Goal: Transaction & Acquisition: Purchase product/service

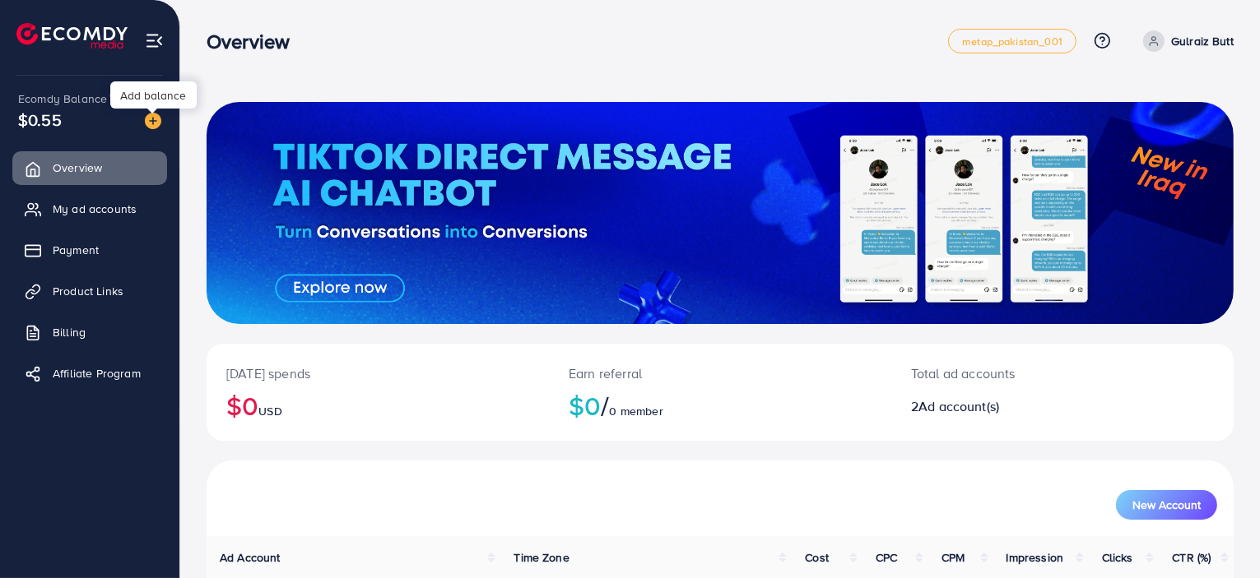
click at [151, 120] on img at bounding box center [153, 121] width 16 height 16
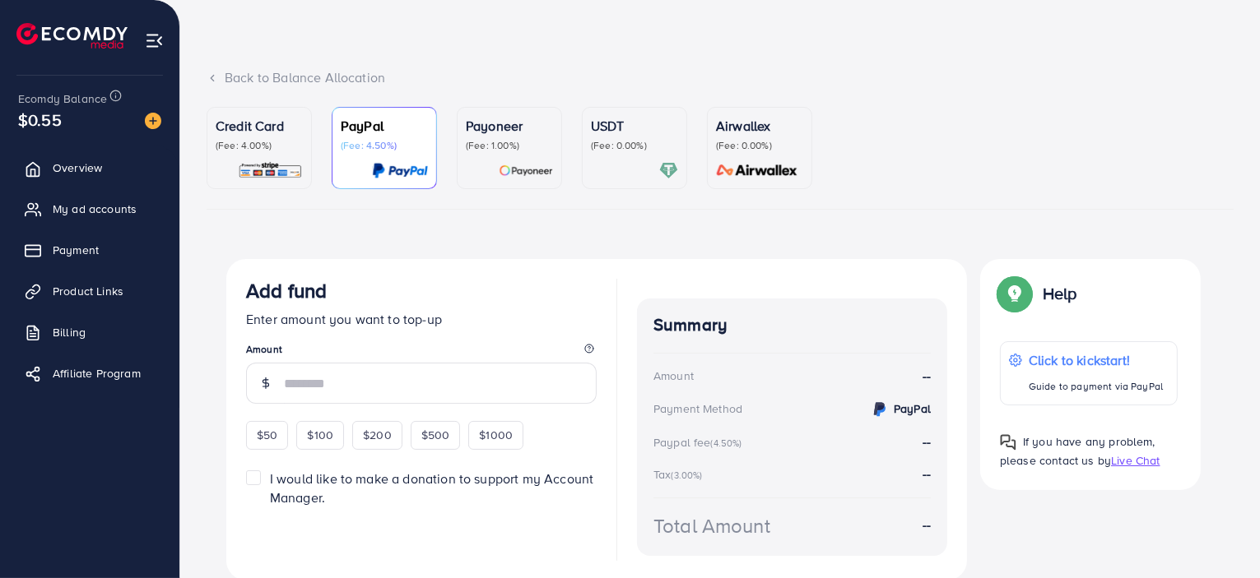
scroll to position [82, 0]
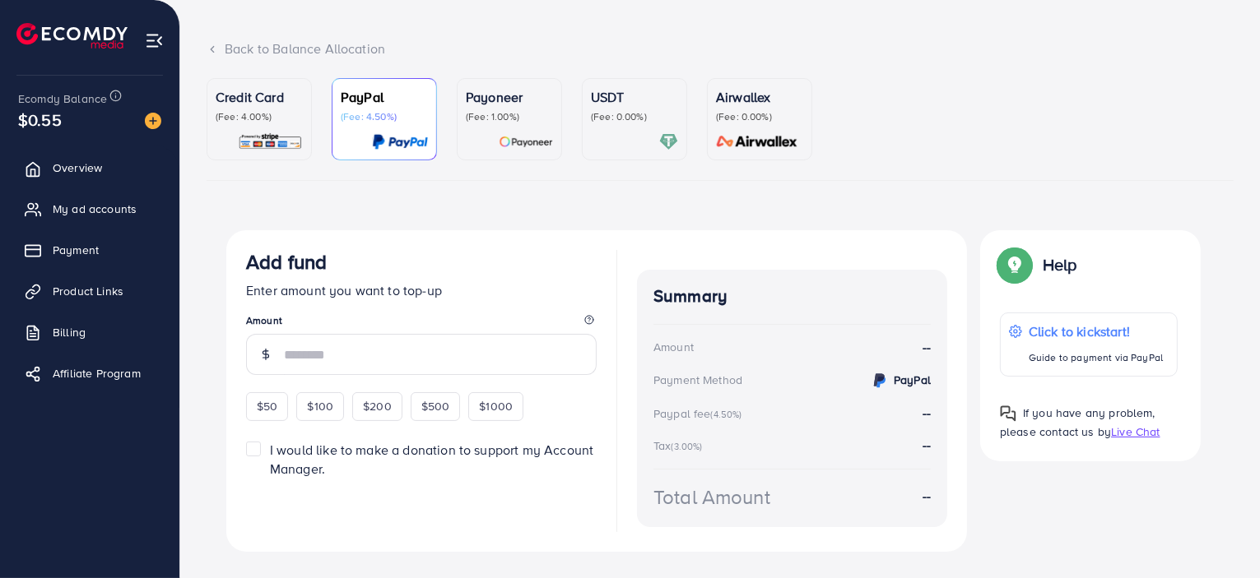
click at [655, 141] on div at bounding box center [634, 141] width 87 height 19
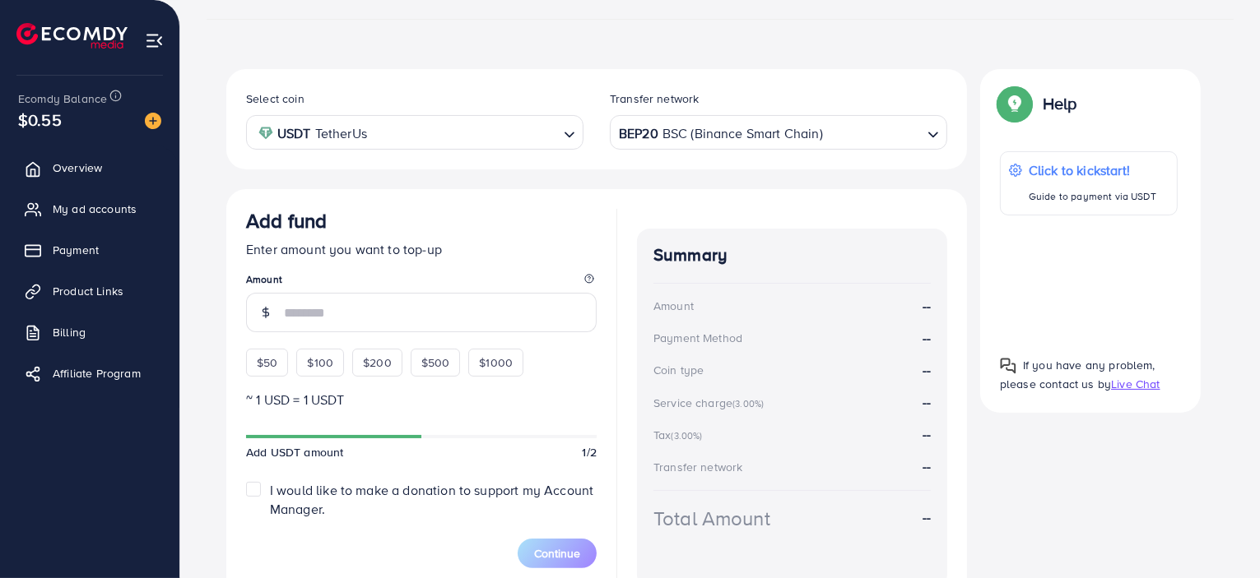
scroll to position [247, 0]
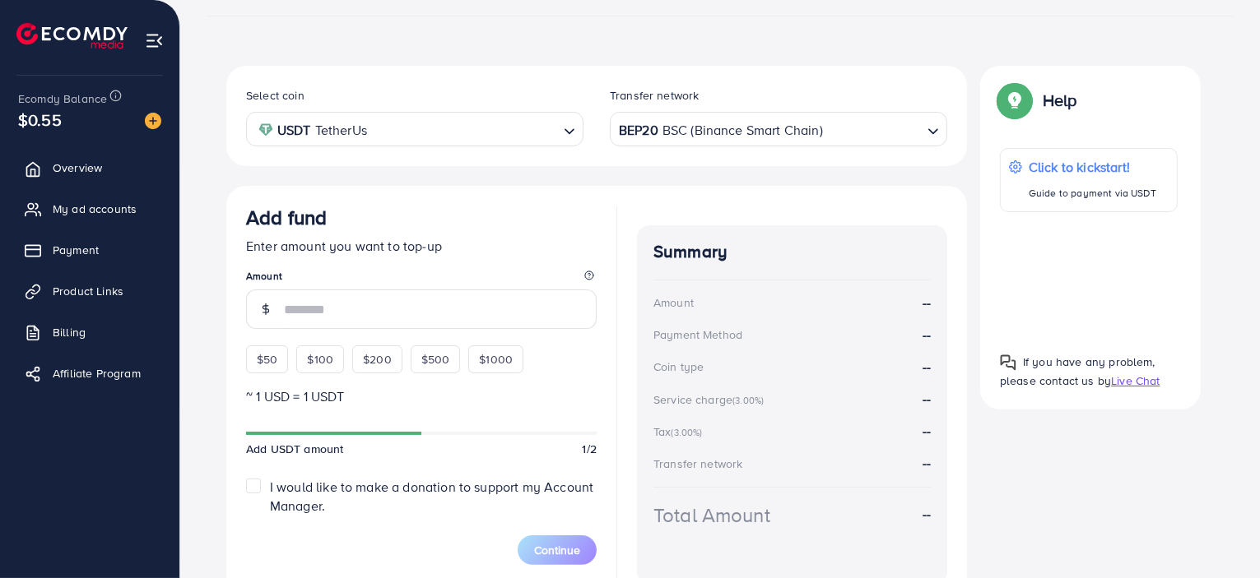
click at [778, 109] on div "Transfer network" at bounding box center [778, 99] width 337 height 25
click at [780, 126] on div "BEP20 BSC (Binance Smart Chain)" at bounding box center [768, 128] width 307 height 29
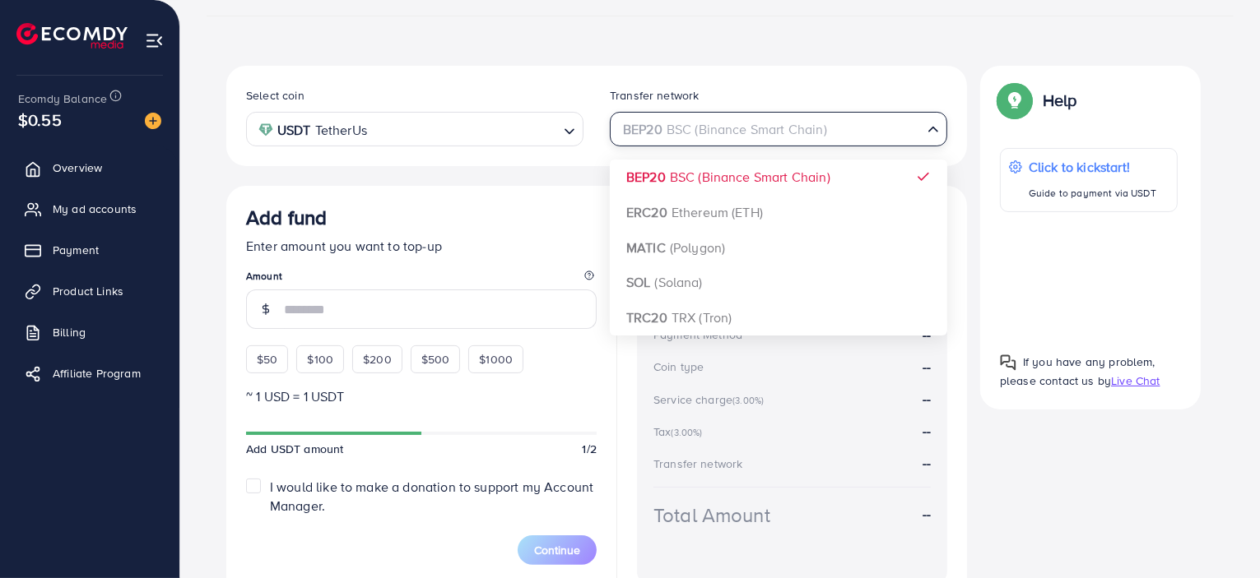
click at [780, 126] on input "Search for option" at bounding box center [769, 130] width 304 height 26
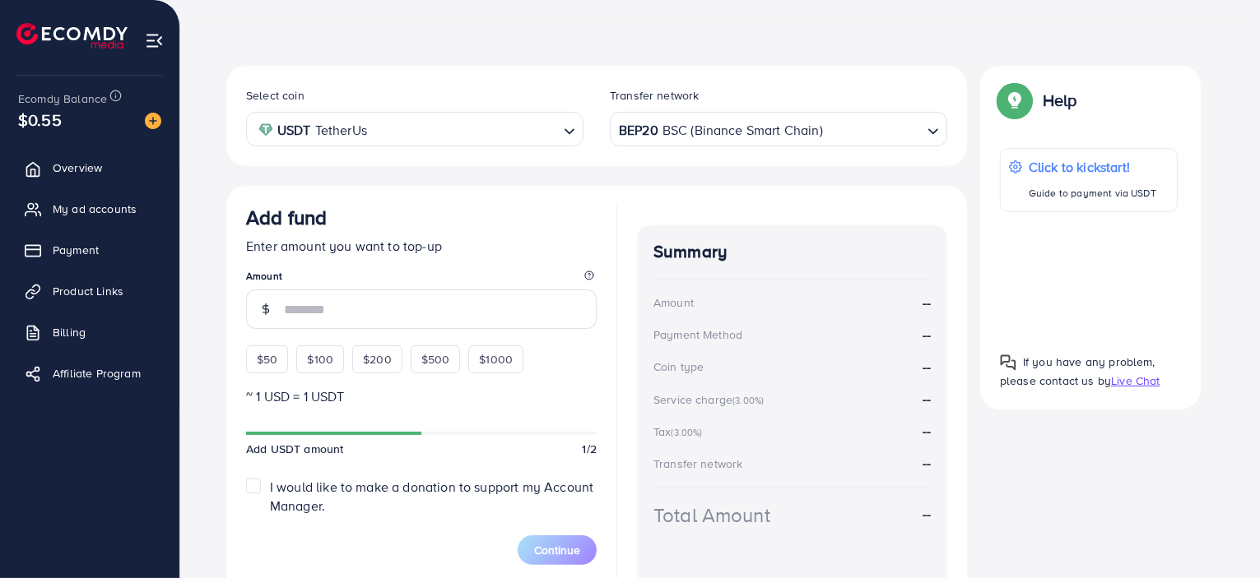
click at [568, 232] on div "Add fund" at bounding box center [421, 221] width 351 height 30
click at [428, 300] on input "number" at bounding box center [440, 309] width 313 height 39
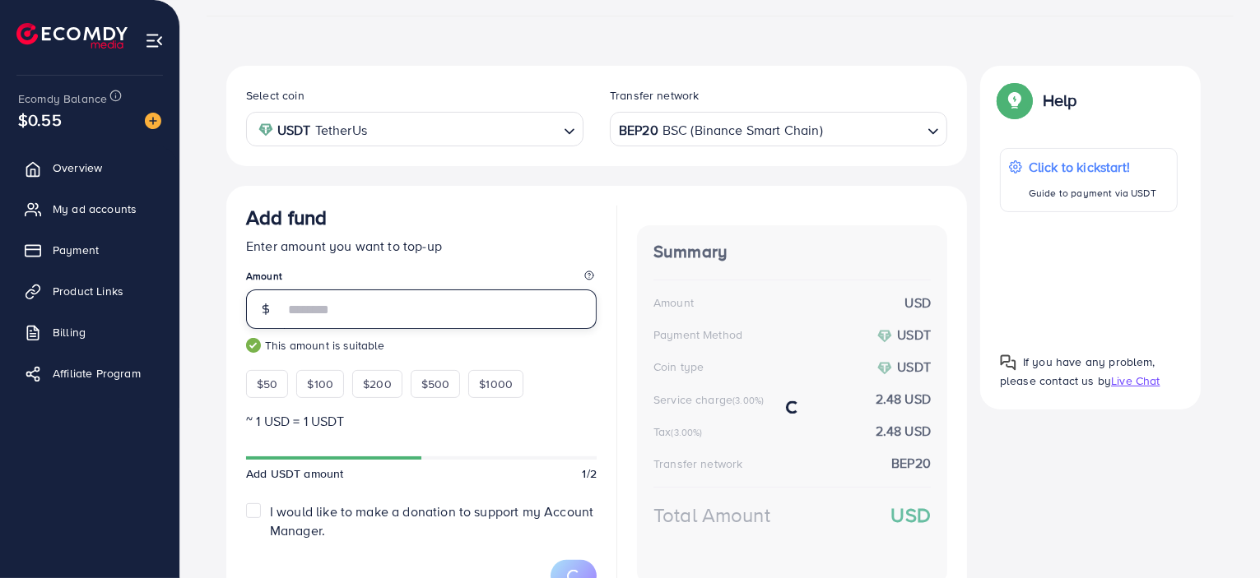
scroll to position [329, 0]
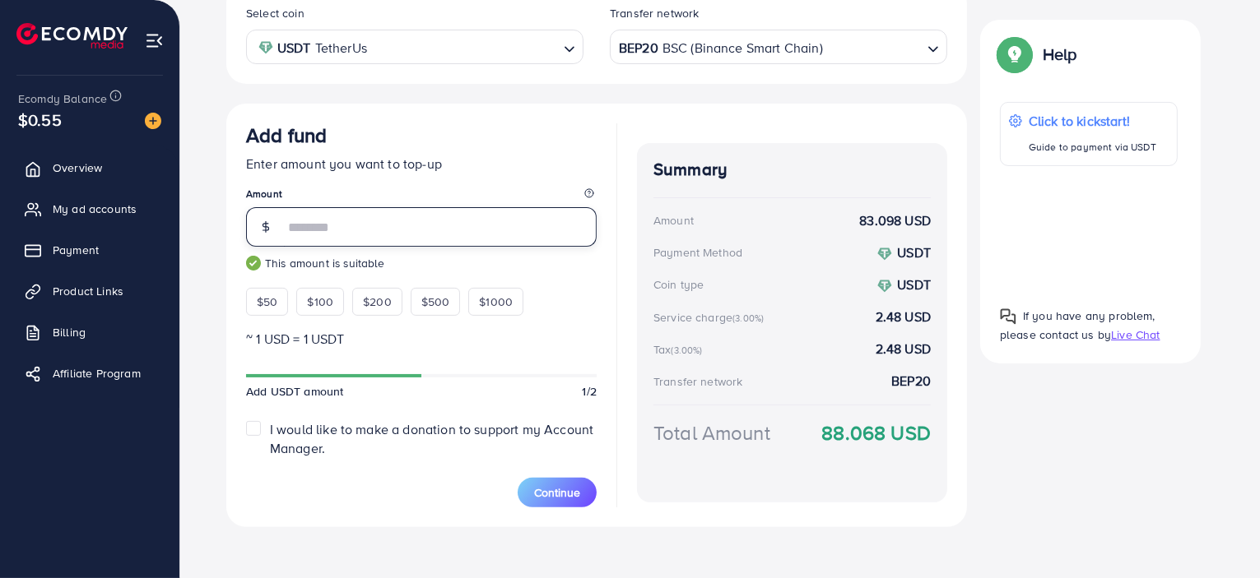
type input "**"
click at [555, 486] on span "Continue" at bounding box center [557, 493] width 46 height 16
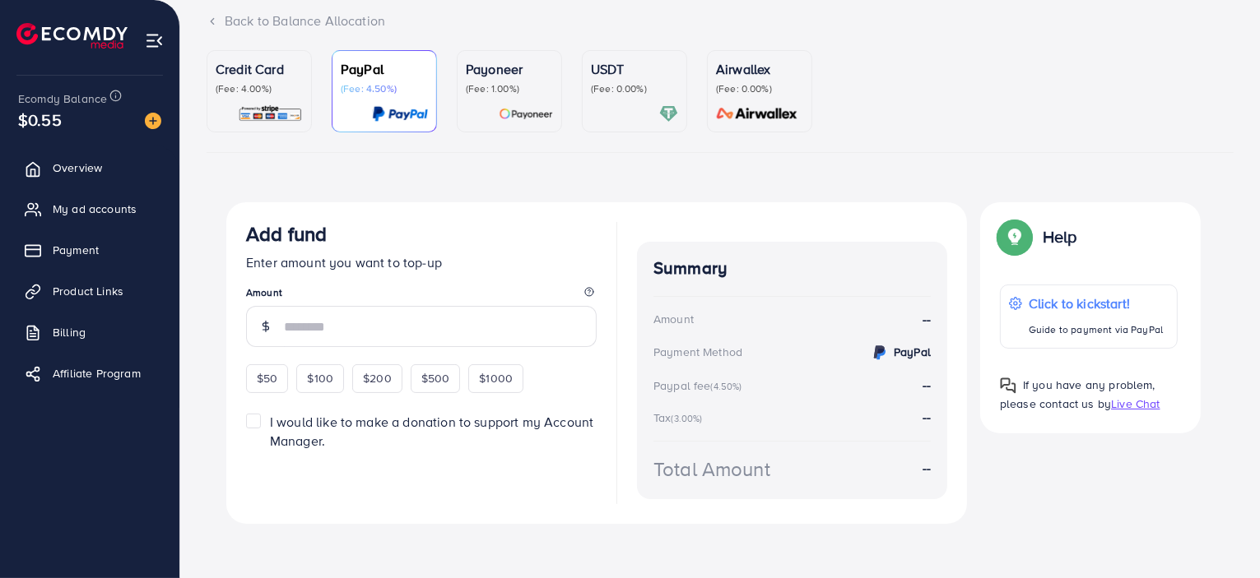
scroll to position [114, 0]
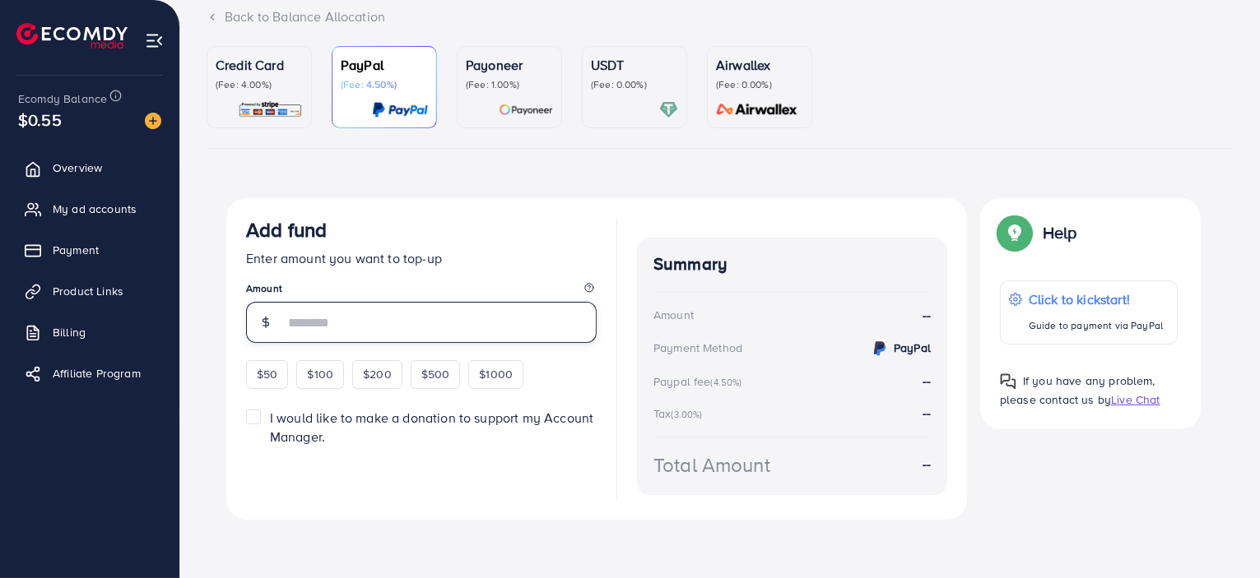
click at [383, 337] on input "number" at bounding box center [440, 322] width 313 height 41
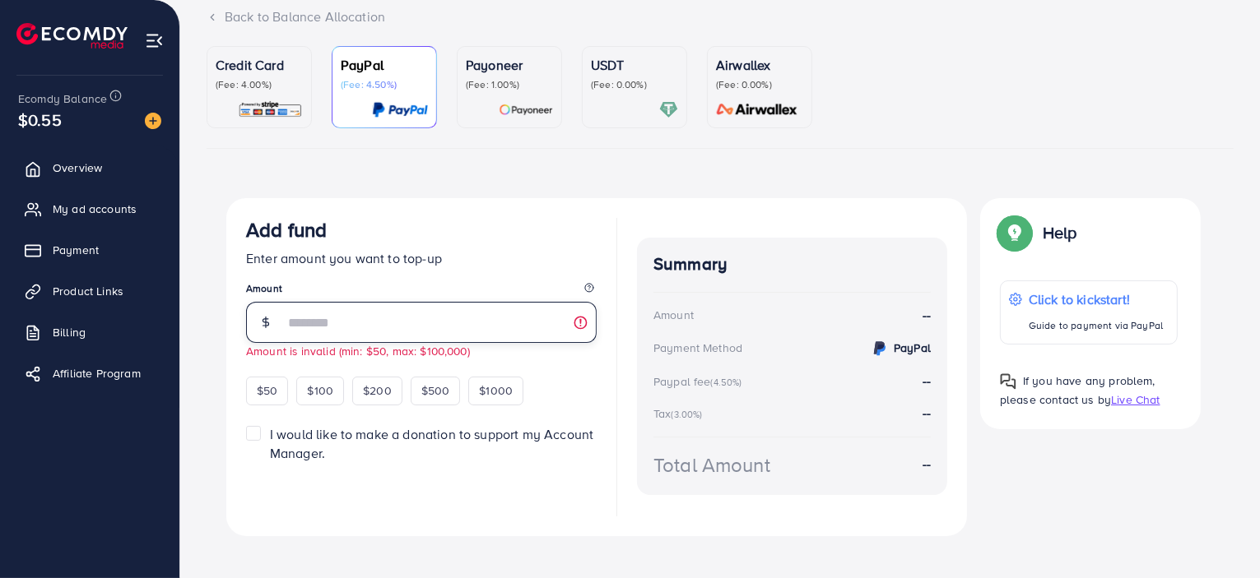
type input "**"
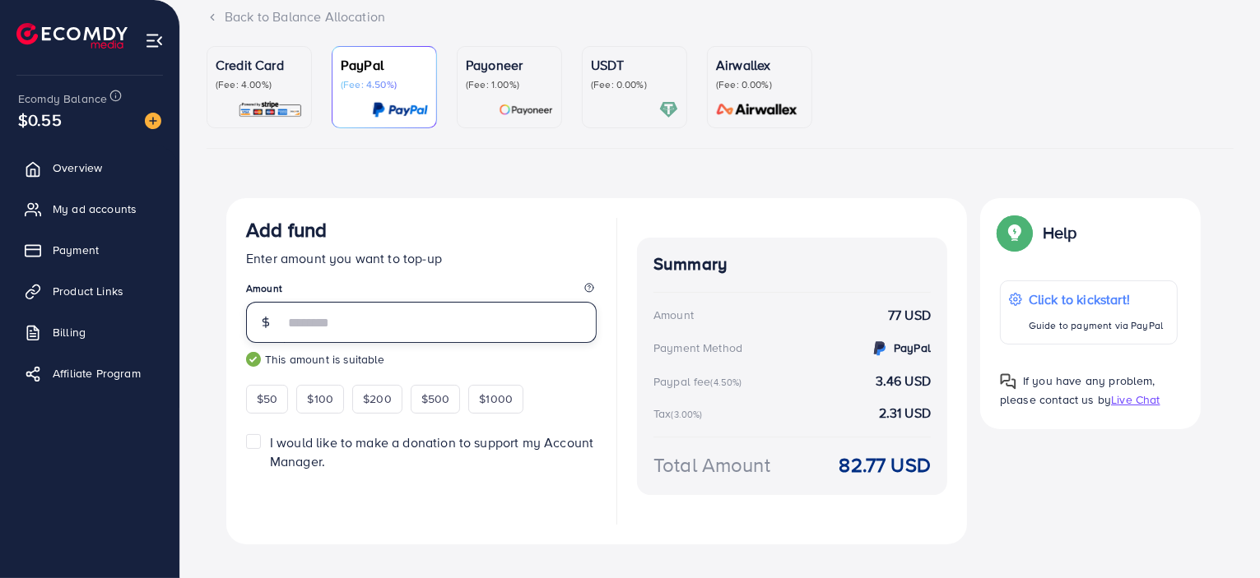
scroll to position [138, 0]
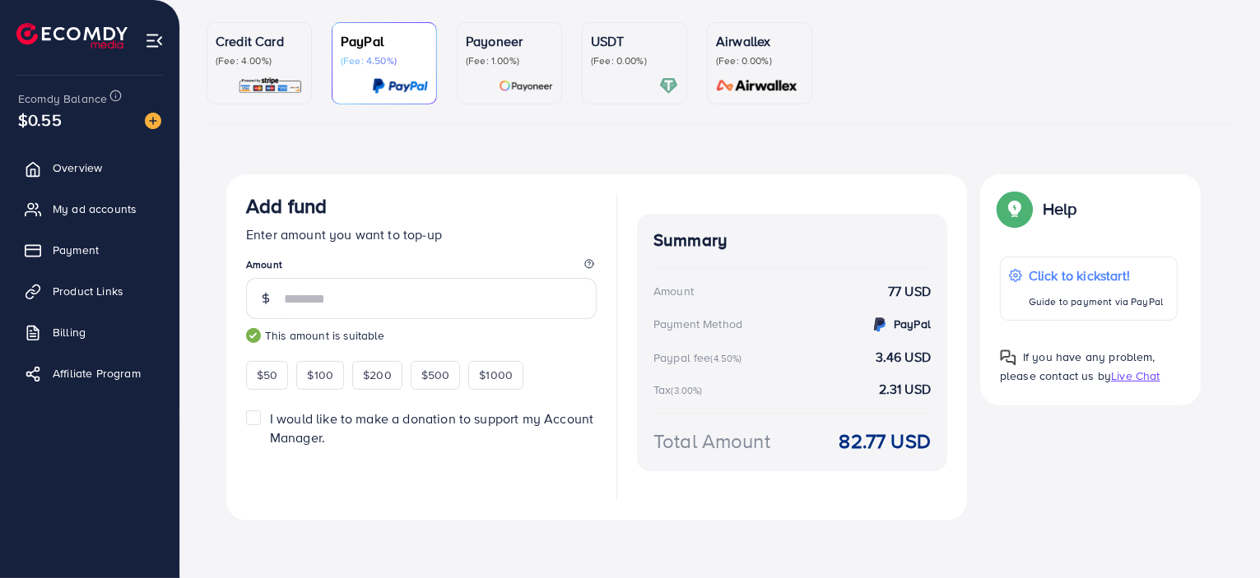
click at [634, 51] on div "USDT (Fee: 0.00%)" at bounding box center [634, 49] width 87 height 36
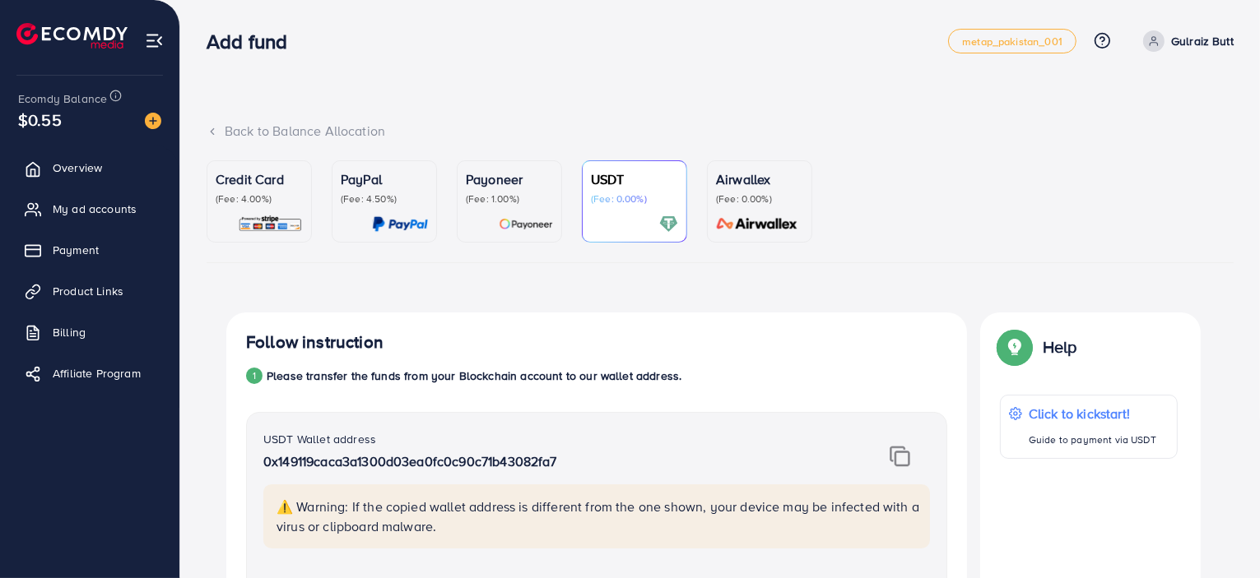
click at [596, 193] on p "(Fee: 0.00%)" at bounding box center [634, 199] width 87 height 13
click at [642, 195] on p "(Fee: 0.00%)" at bounding box center [634, 199] width 87 height 13
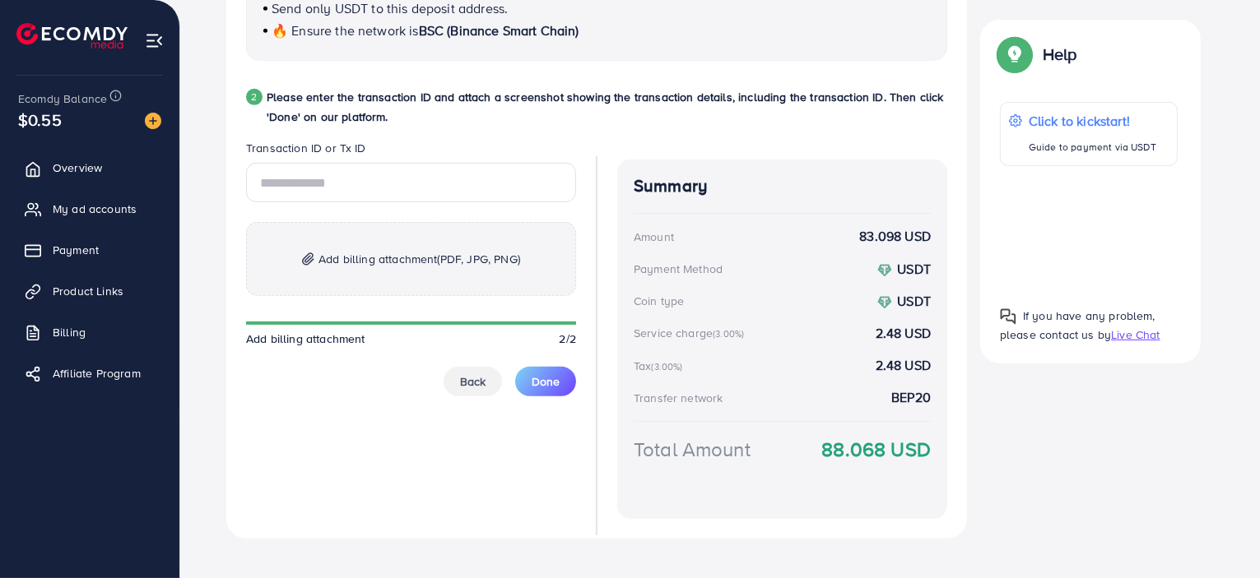
scroll to position [813, 0]
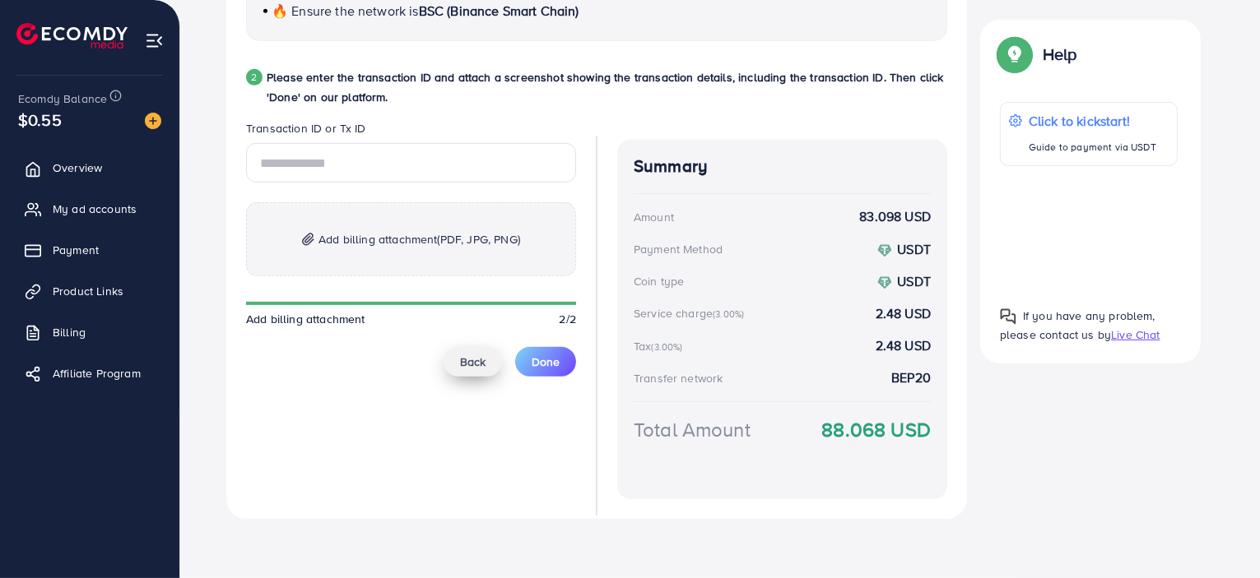
click at [461, 374] on button "Back" at bounding box center [472, 362] width 58 height 30
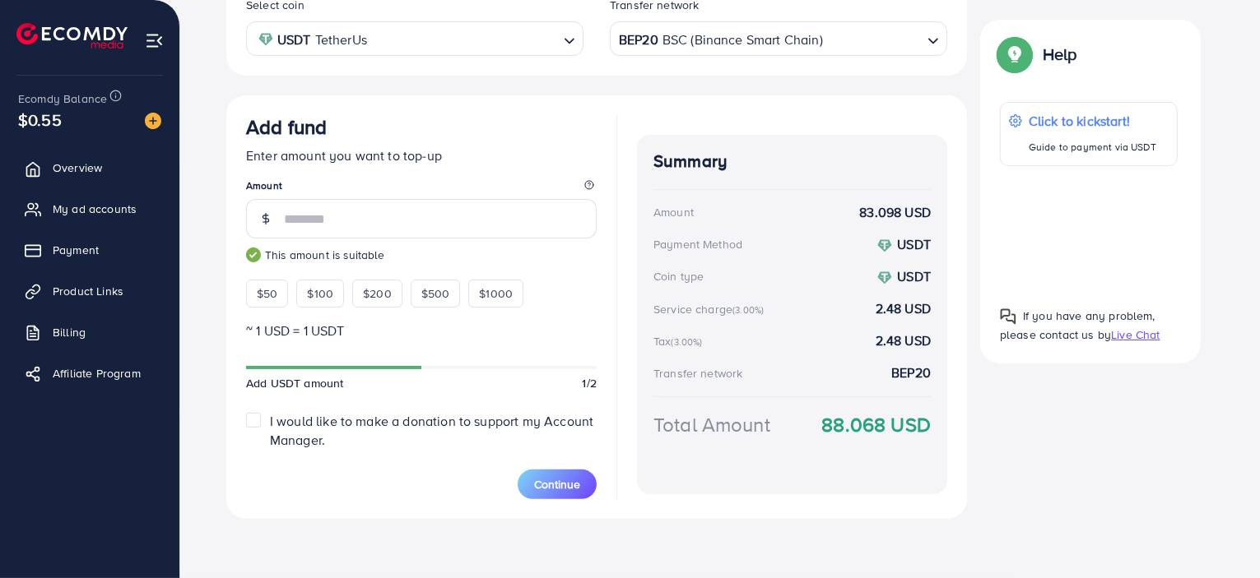
scroll to position [336, 0]
type input "*"
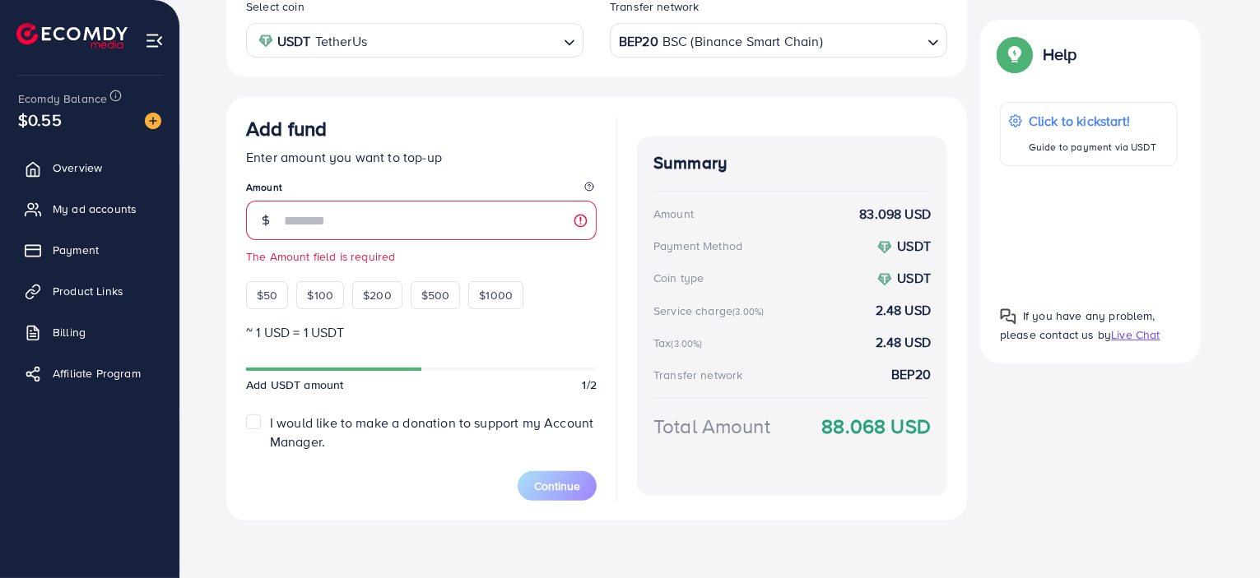
type input "**"
click at [565, 473] on button "Continue" at bounding box center [557, 486] width 79 height 30
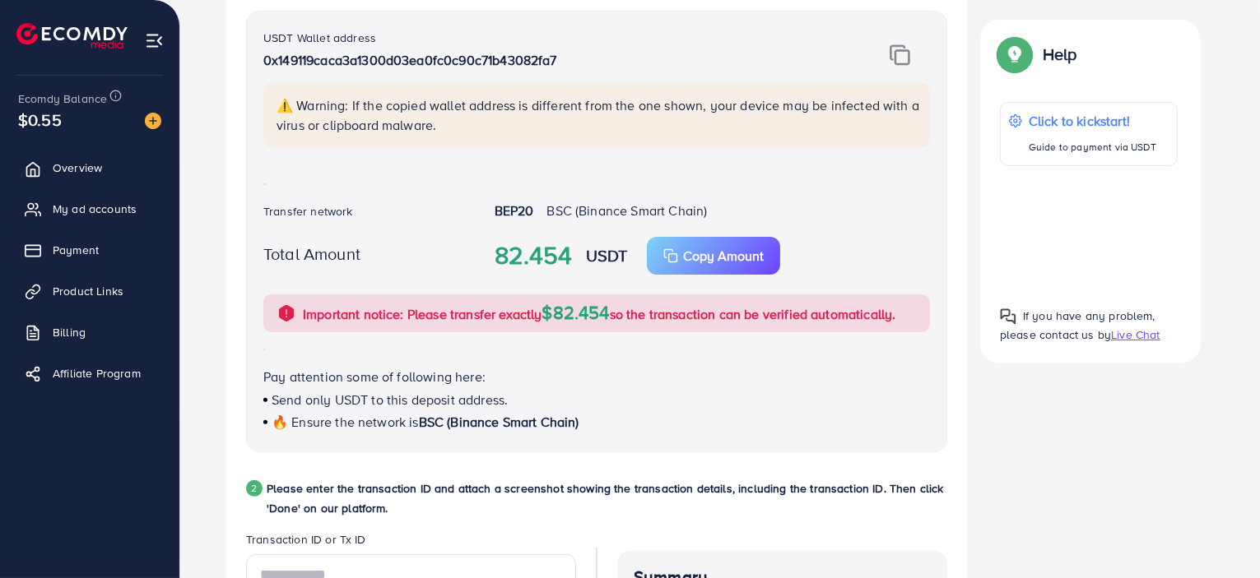
scroll to position [813, 0]
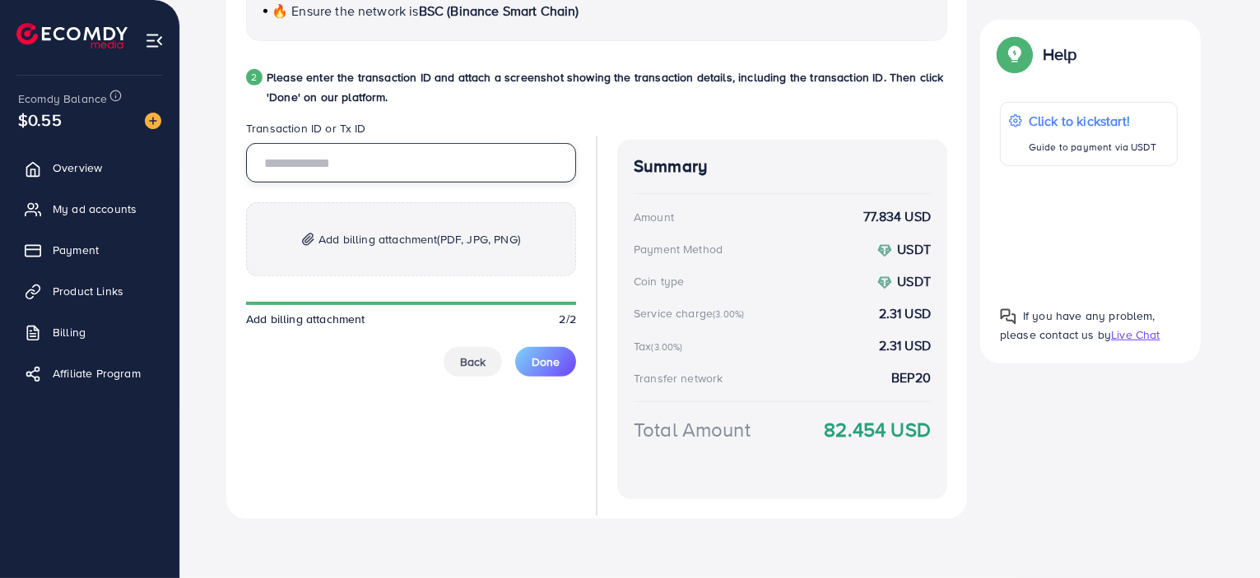
click at [449, 152] on input "text" at bounding box center [411, 162] width 330 height 39
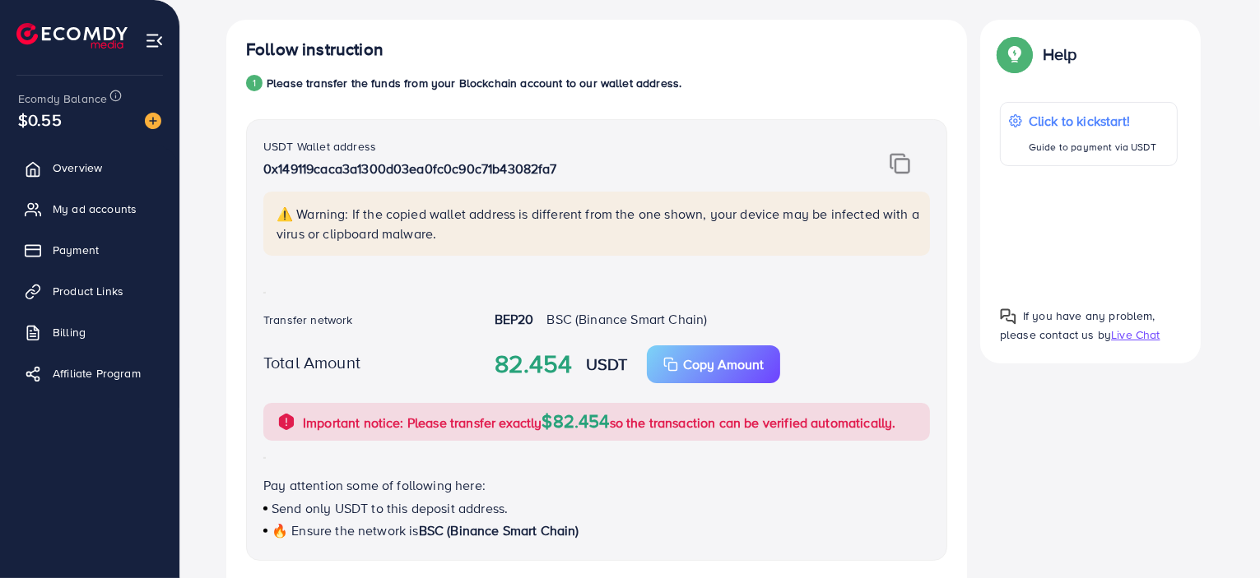
scroll to position [319, 0]
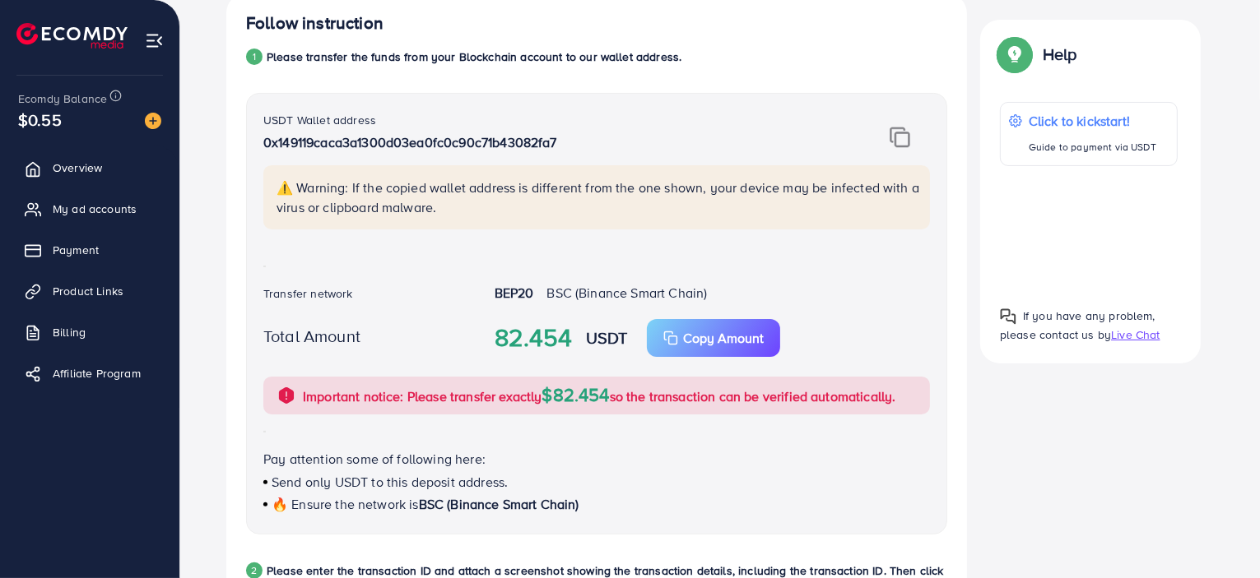
click at [902, 137] on img at bounding box center [899, 137] width 21 height 21
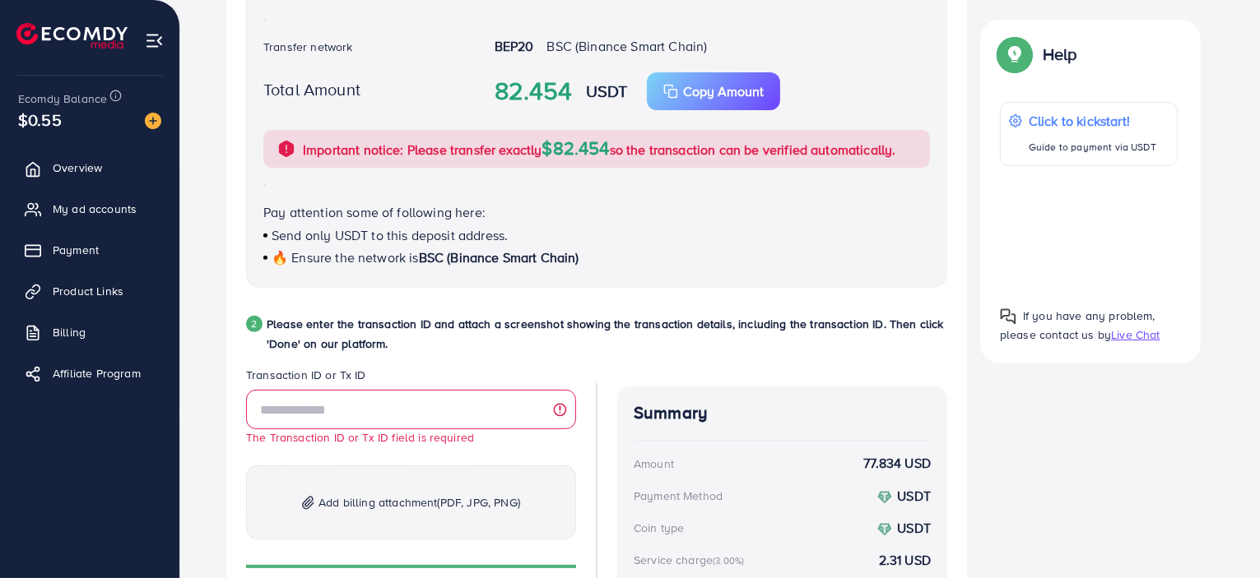
scroll to position [648, 0]
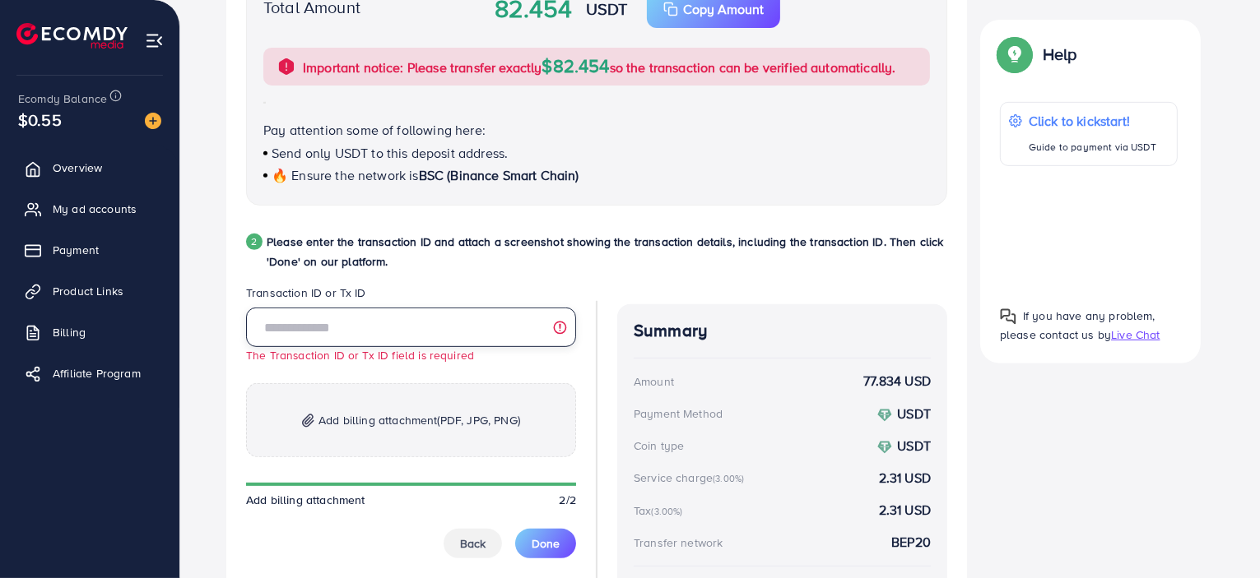
click at [408, 315] on input "text" at bounding box center [411, 327] width 330 height 39
paste input "**********"
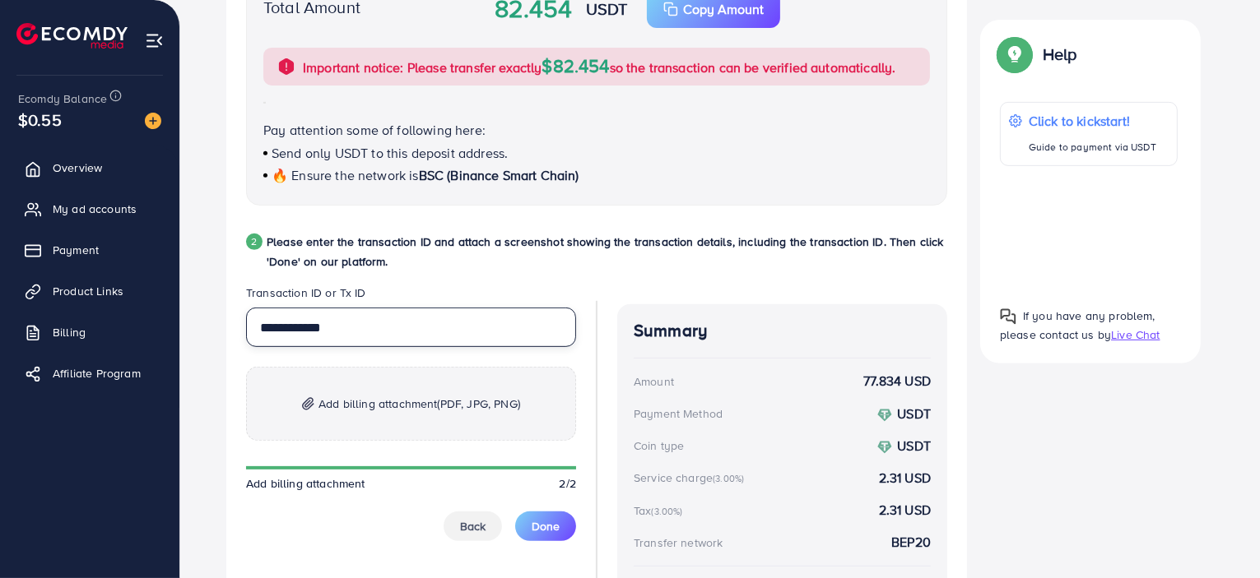
type input "**********"
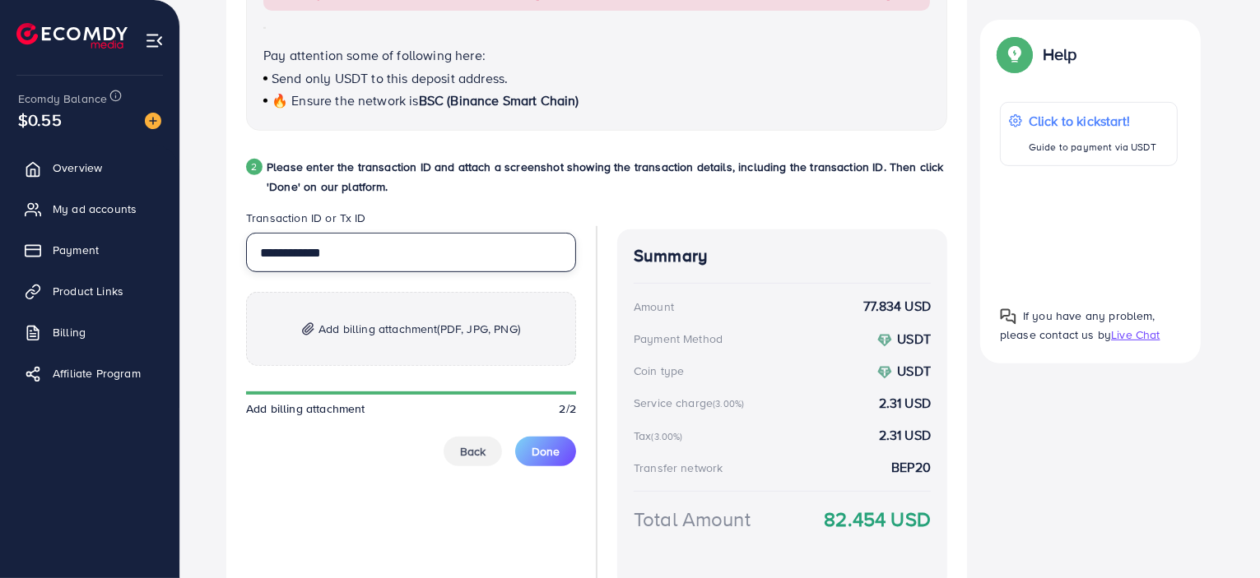
scroll to position [813, 0]
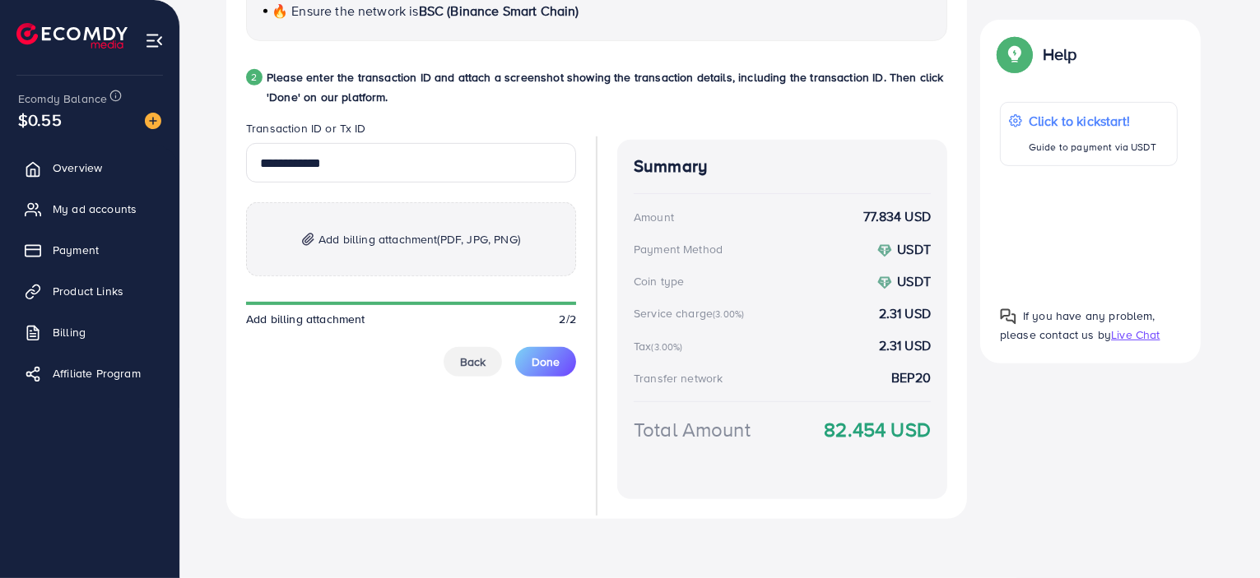
click at [481, 225] on p "Add billing attachment (PDF, JPG, PNG)" at bounding box center [411, 239] width 330 height 74
click at [363, 226] on p "Add billing attachment (PDF, JPG, PNG)" at bounding box center [411, 239] width 330 height 74
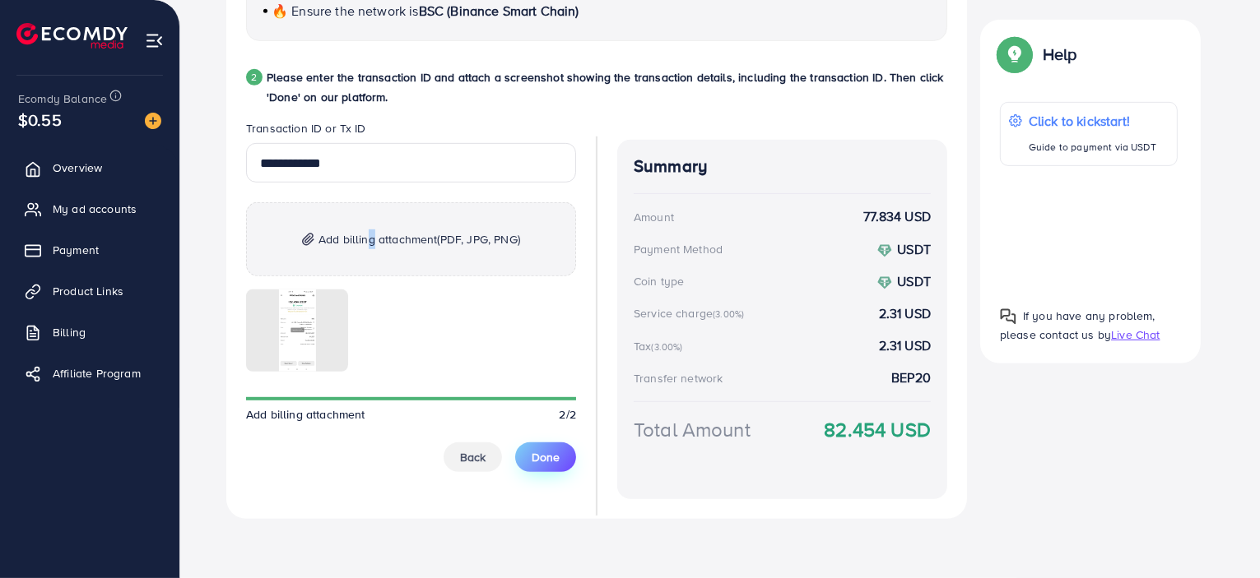
click at [543, 457] on span "Done" at bounding box center [546, 457] width 28 height 16
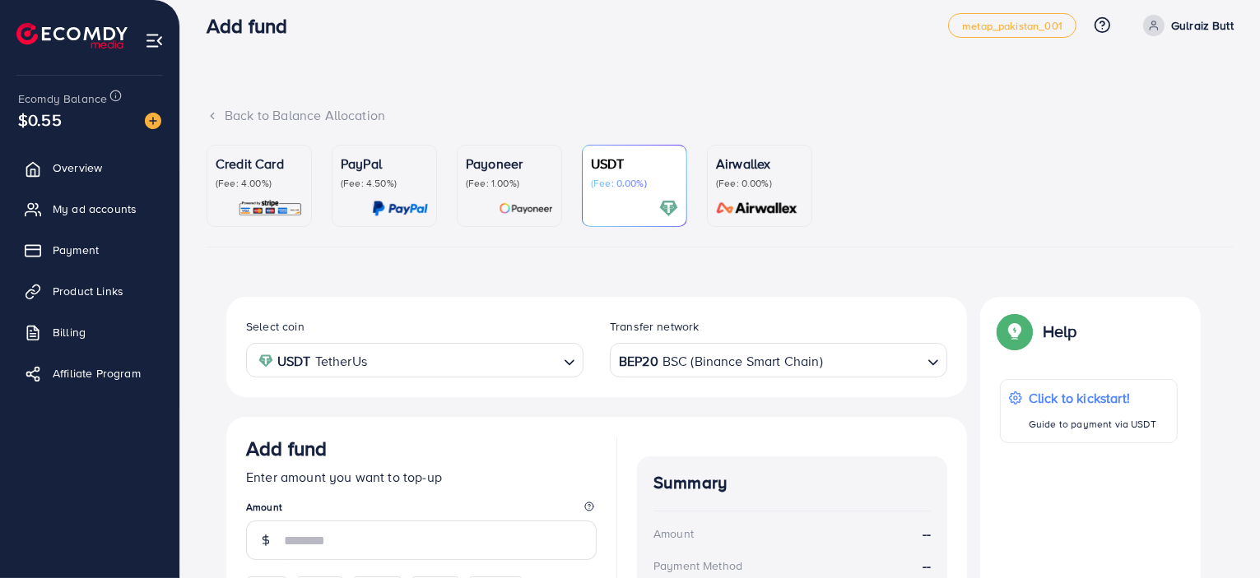
scroll to position [0, 0]
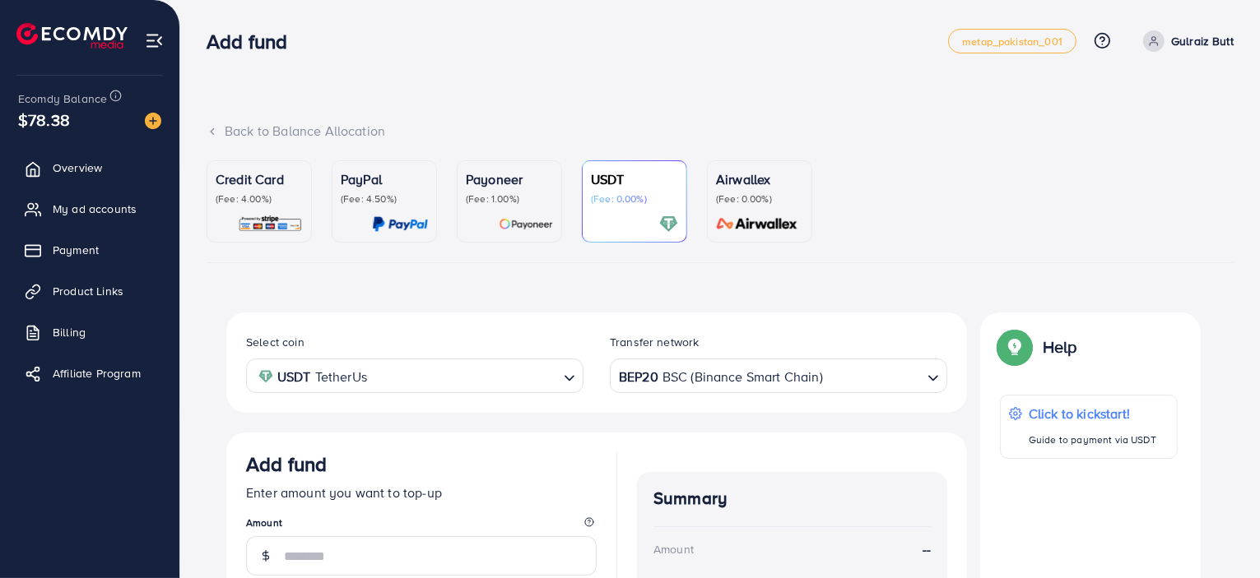
click at [248, 128] on div "Back to Balance Allocation" at bounding box center [720, 131] width 1027 height 19
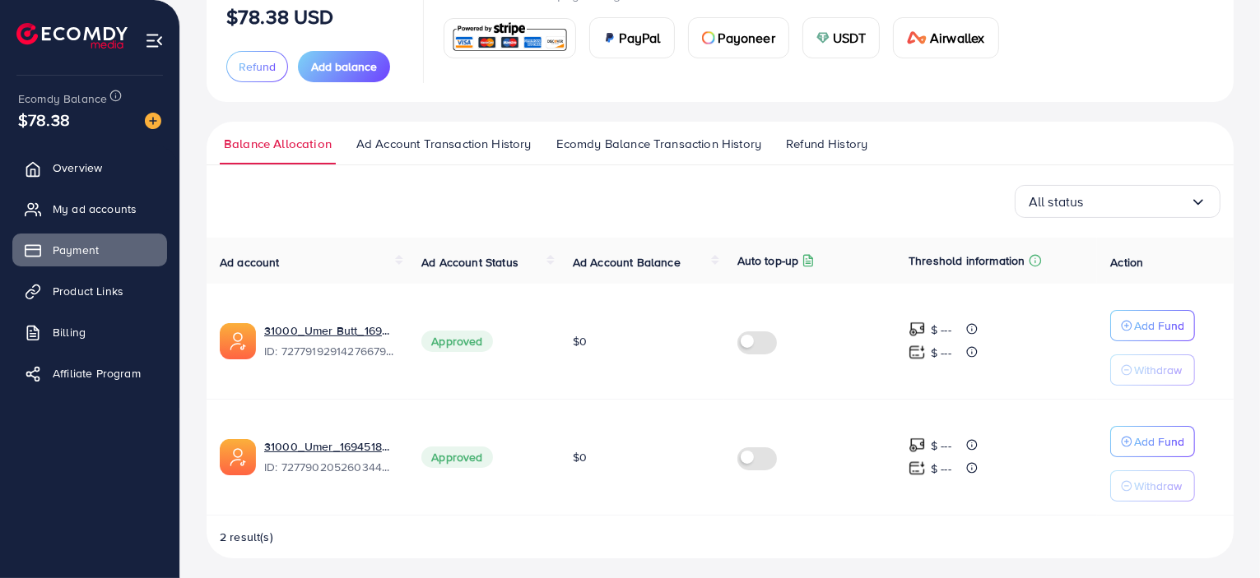
scroll to position [142, 0]
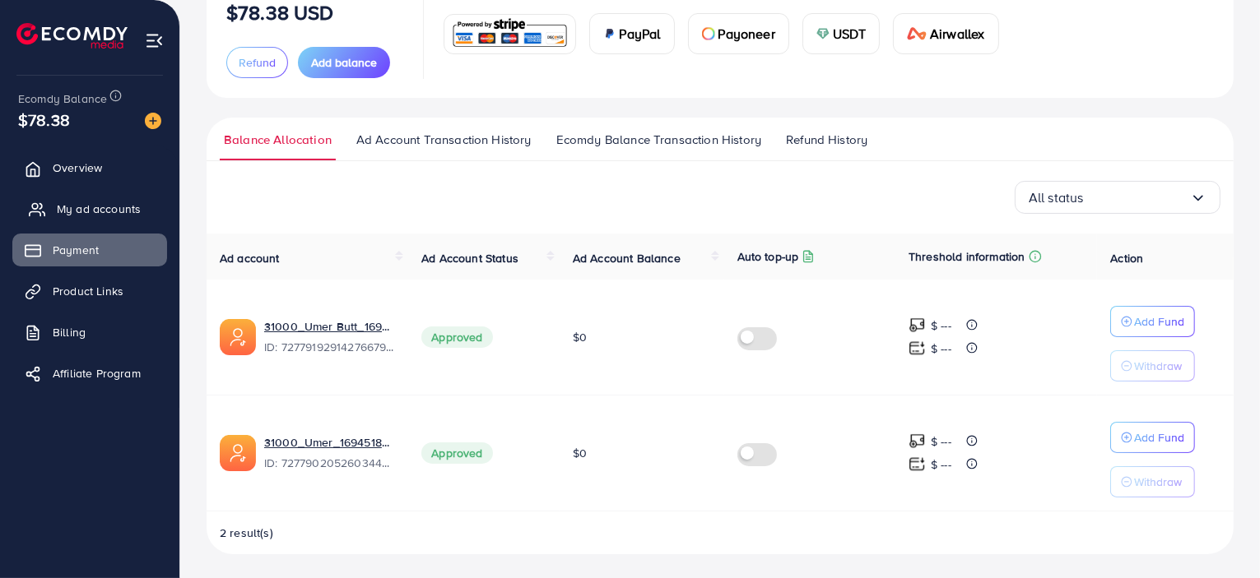
click at [99, 208] on span "My ad accounts" at bounding box center [99, 209] width 84 height 16
